Goal: Information Seeking & Learning: Learn about a topic

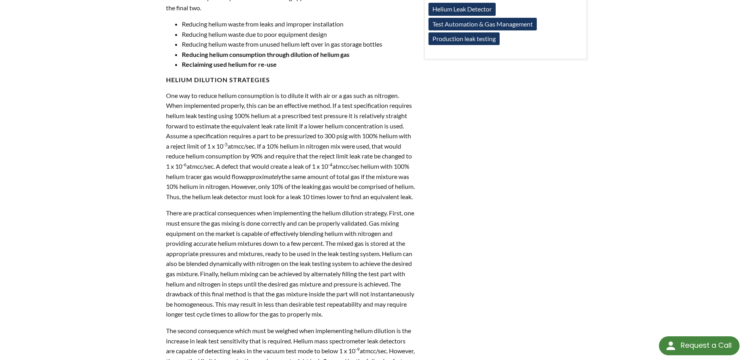
click at [365, 242] on p "There are practical consequences when implementing the helium dilution strategy…" at bounding box center [290, 263] width 249 height 111
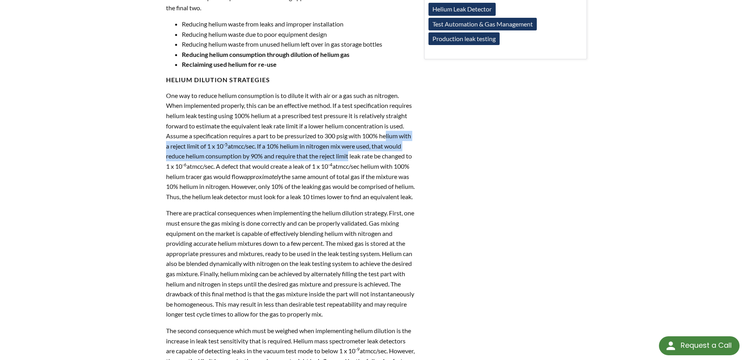
drag, startPoint x: 177, startPoint y: 150, endPoint x: 379, endPoint y: 159, distance: 202.2
click at [379, 159] on p "One way to reduce helium consumption is to dilute it with air or a gas such as …" at bounding box center [290, 146] width 249 height 111
click at [258, 144] on p "One way to reduce helium consumption is to dilute it with air or a gas such as …" at bounding box center [290, 146] width 249 height 111
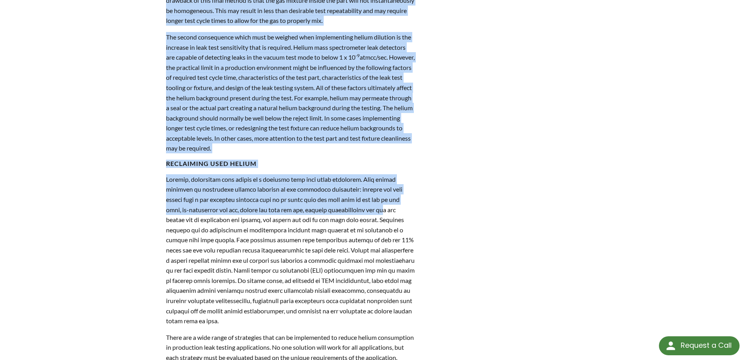
scroll to position [640, 0]
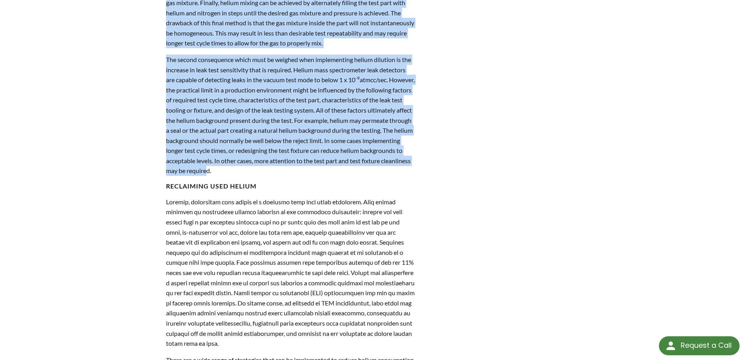
drag, startPoint x: 169, startPoint y: 93, endPoint x: 279, endPoint y: 181, distance: 140.1
click at [279, 181] on div "In our previous article we addressed the first three of the following strategie…" at bounding box center [290, 48] width 249 height 674
copy div "ne way to reduce helium consumption is to dilute it with air or a gas such as n…"
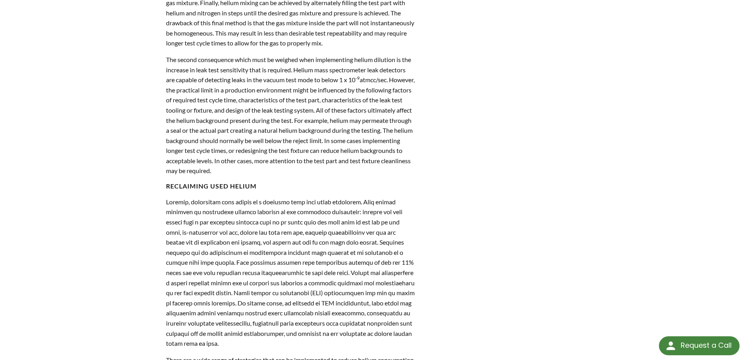
click at [288, 176] on p "The second consequence which must be weighed when implementing helium dilution …" at bounding box center [290, 115] width 249 height 121
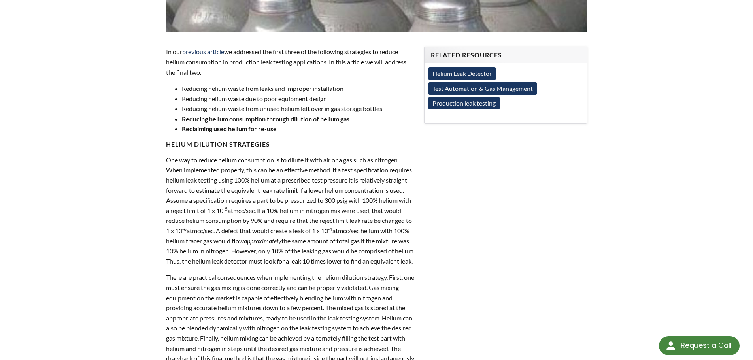
scroll to position [245, 0]
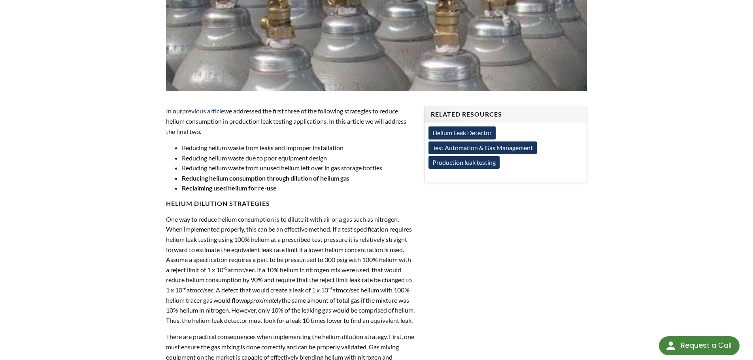
drag, startPoint x: 297, startPoint y: 181, endPoint x: 165, endPoint y: 222, distance: 138.1
copy div "One way to reduce helium consumption is to dilute it with air or a gas such as …"
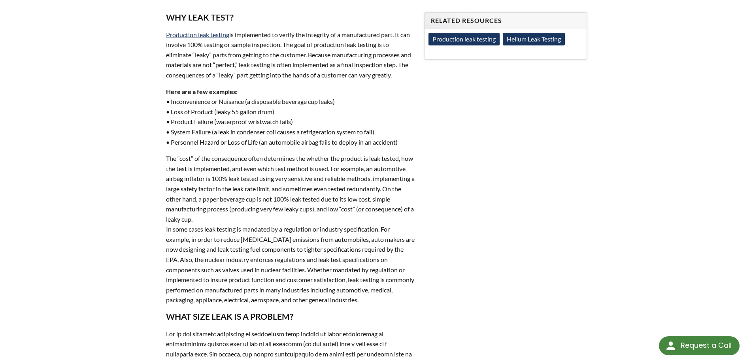
scroll to position [1367, 0]
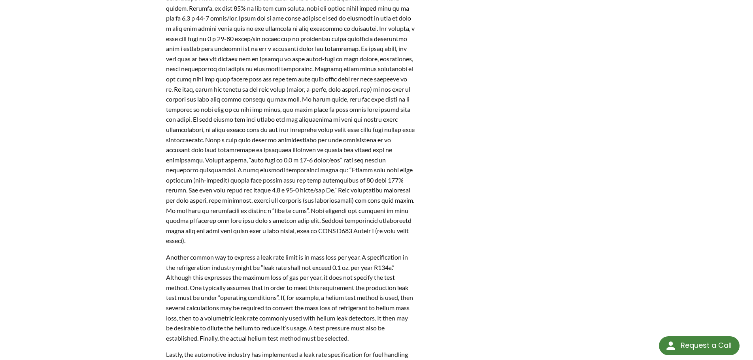
drag, startPoint x: 388, startPoint y: 194, endPoint x: 403, endPoint y: 200, distance: 15.9
click at [389, 195] on p at bounding box center [290, 79] width 249 height 334
click at [403, 200] on p at bounding box center [290, 79] width 249 height 334
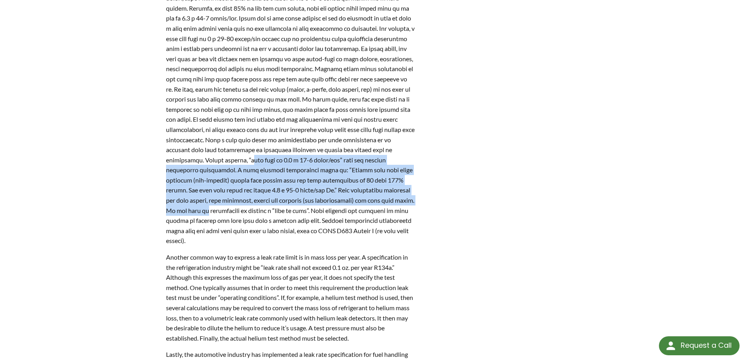
drag, startPoint x: 405, startPoint y: 200, endPoint x: 216, endPoint y: 162, distance: 192.7
click at [213, 162] on p at bounding box center [290, 79] width 249 height 334
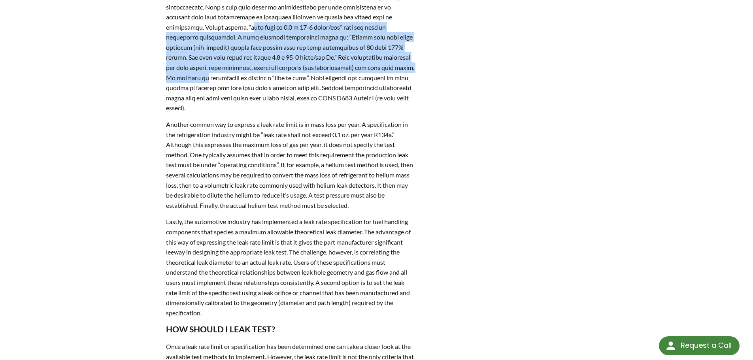
scroll to position [1471, 0]
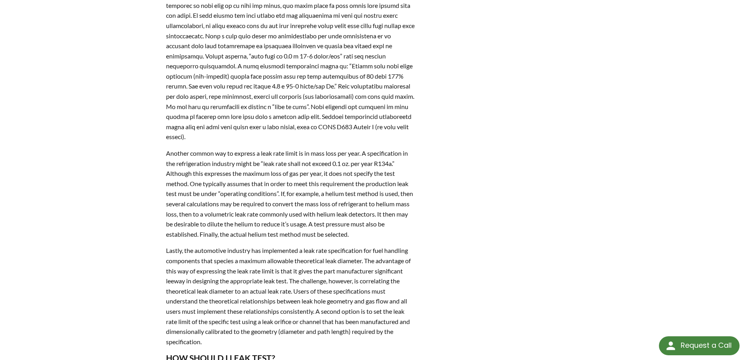
click at [243, 310] on p "Lastly, the automotive industry has implemented a leak rate specification for f…" at bounding box center [290, 295] width 249 height 101
click at [214, 330] on p "Lastly, the automotive industry has implemented a leak rate specification for f…" at bounding box center [290, 295] width 249 height 101
click at [211, 332] on p "Lastly, the automotive industry has implemented a leak rate specification for f…" at bounding box center [290, 295] width 249 height 101
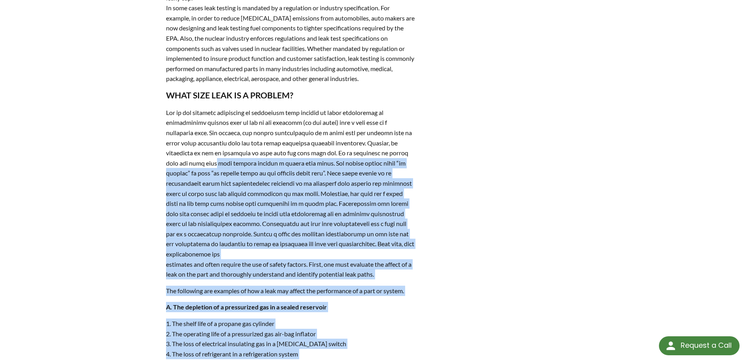
scroll to position [561, 0]
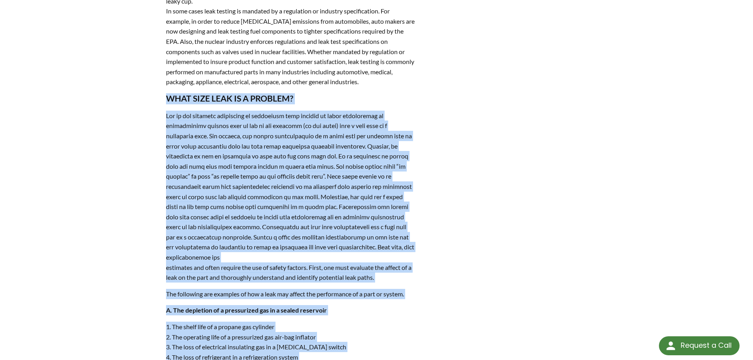
drag, startPoint x: 204, startPoint y: 320, endPoint x: 164, endPoint y: 99, distance: 224.2
copy div "LORE IPSU DOLO SI A CONSECT? Adi el sed doeiusmo temporinci ut laboreetdo magn …"
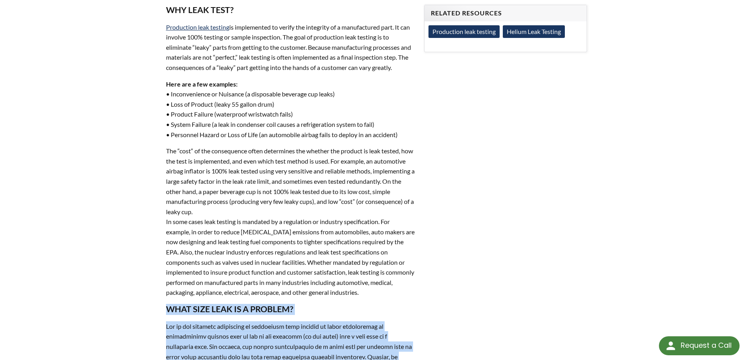
scroll to position [324, 0]
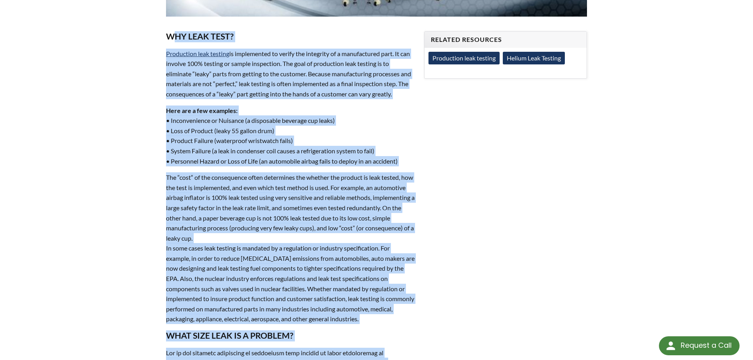
click at [171, 37] on h3 "WHY LEAK TEST?" at bounding box center [290, 36] width 249 height 11
click at [170, 36] on h3 "WHY LEAK TEST?" at bounding box center [290, 36] width 249 height 11
copy div "LOR IPSU DOLO? Sitametcon adip elitsed do eiusmodtemp in utlabo etd magnaaliq e…"
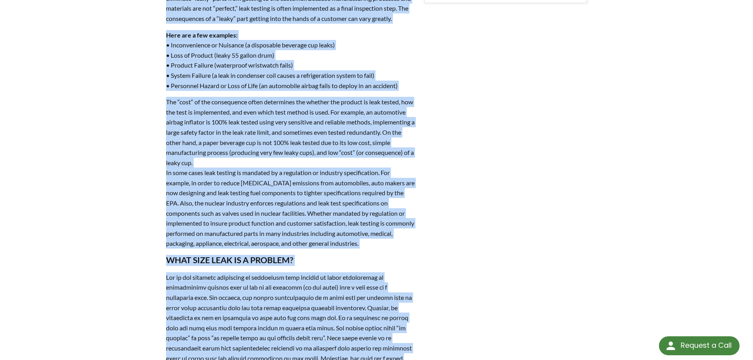
scroll to position [482, 0]
